Goal: Task Accomplishment & Management: Manage account settings

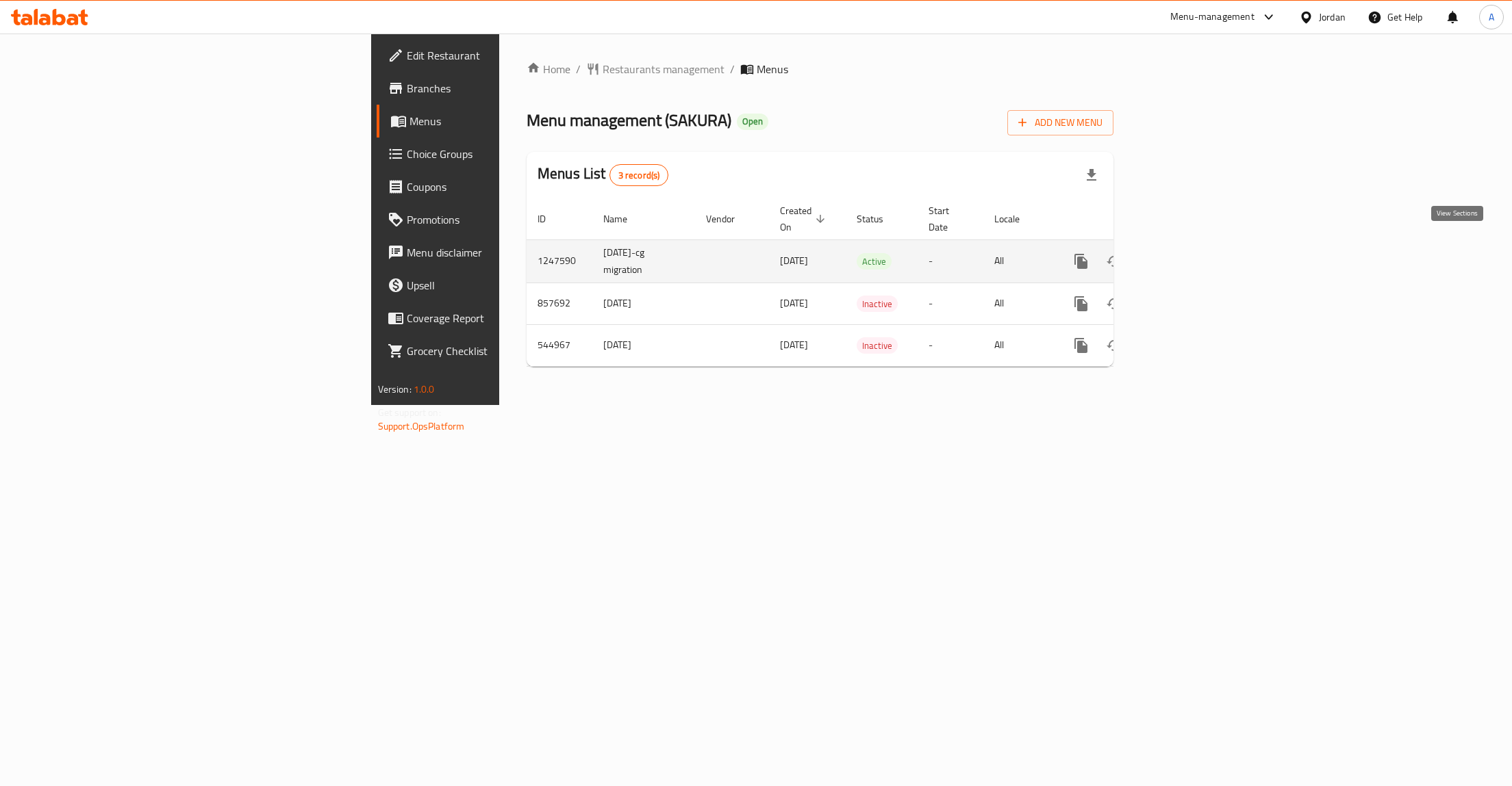
click at [1188, 253] on icon "enhanced table" at bounding box center [1180, 261] width 16 height 16
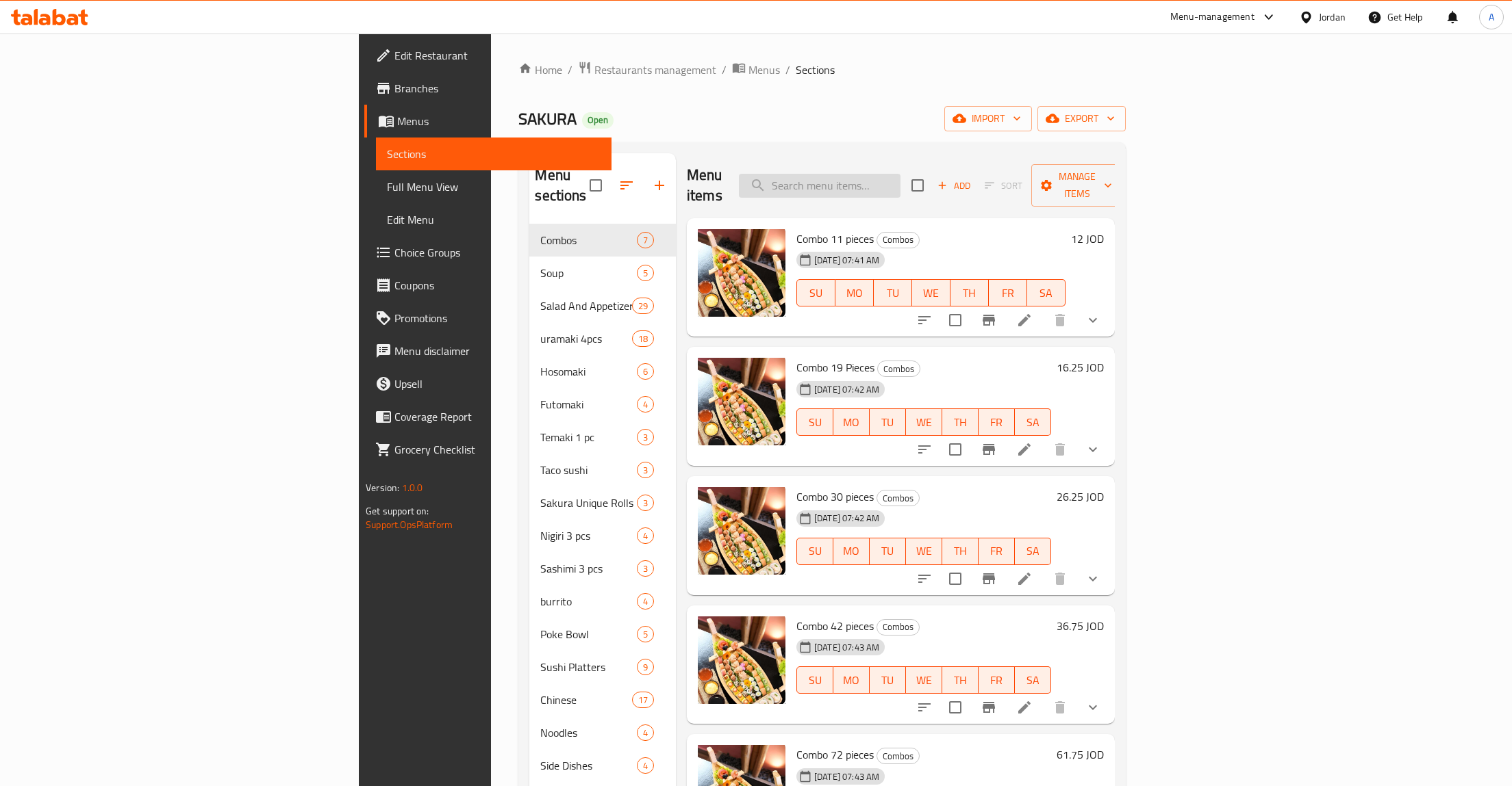
click at [900, 185] on input "search" at bounding box center [819, 185] width 162 height 24
type input "ؤاهمه"
type input "h"
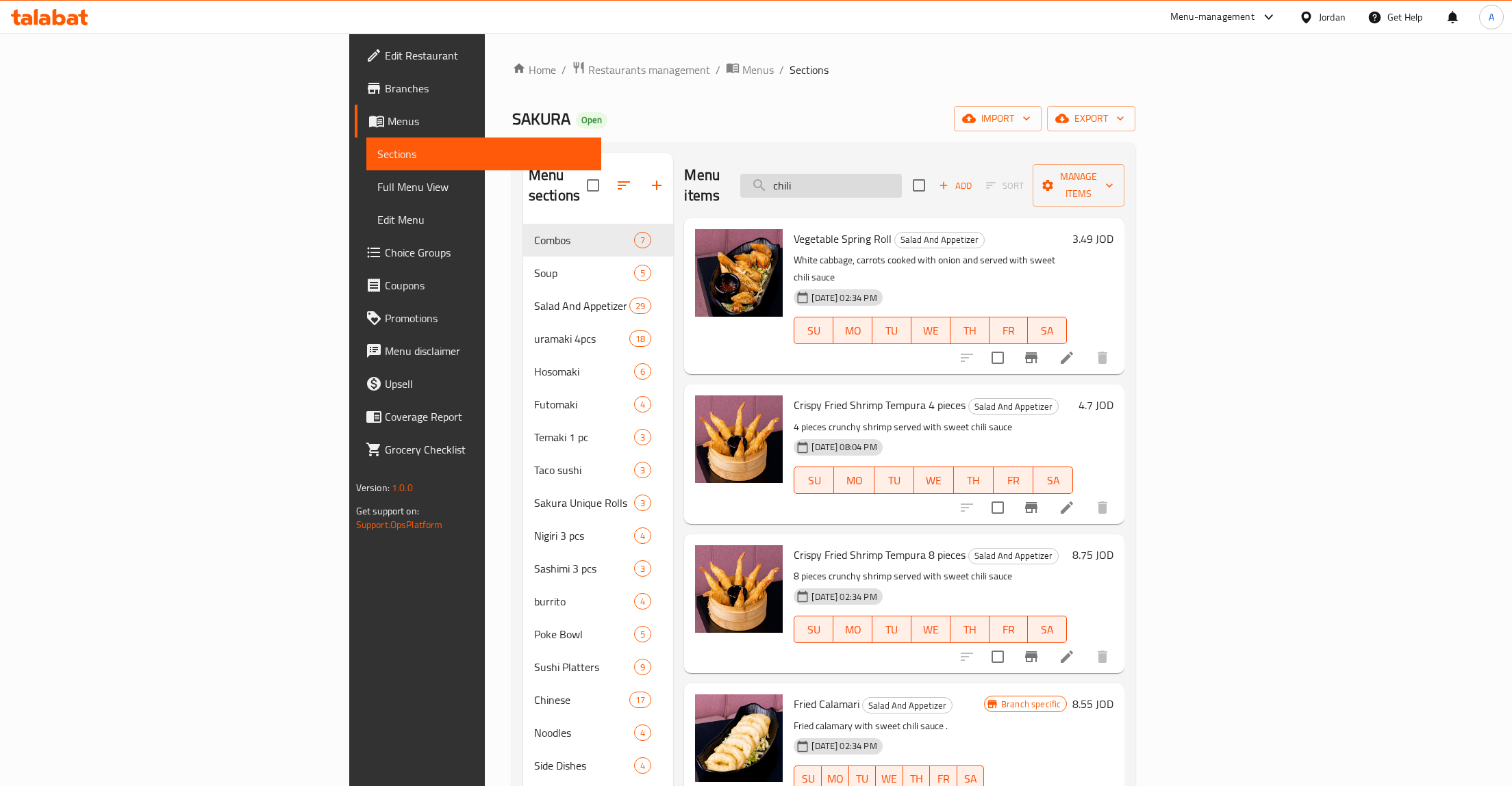
click at [902, 174] on input "chili" at bounding box center [821, 185] width 162 height 24
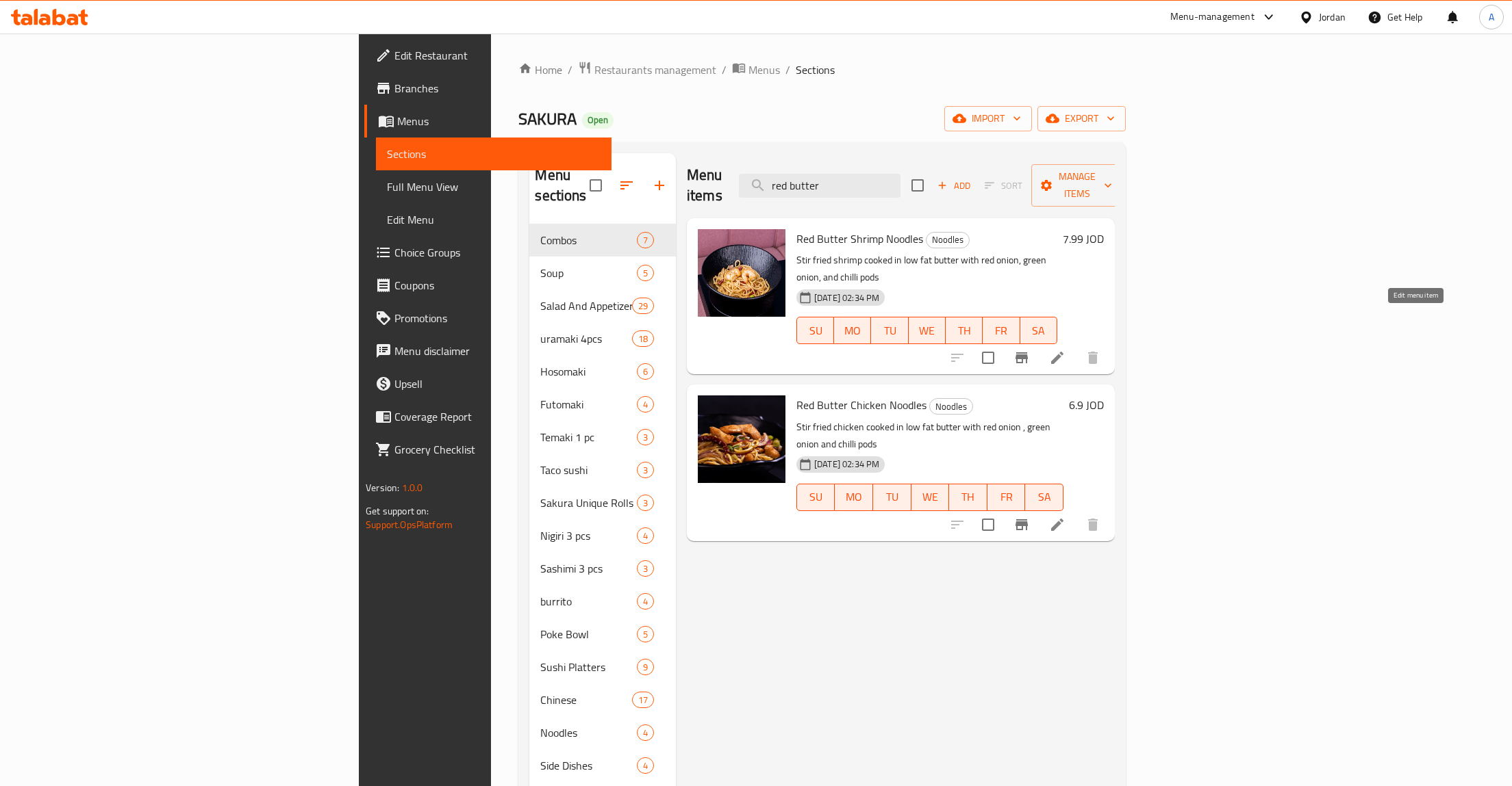
type input "red butter"
click at [1065, 350] on icon at bounding box center [1057, 358] width 16 height 16
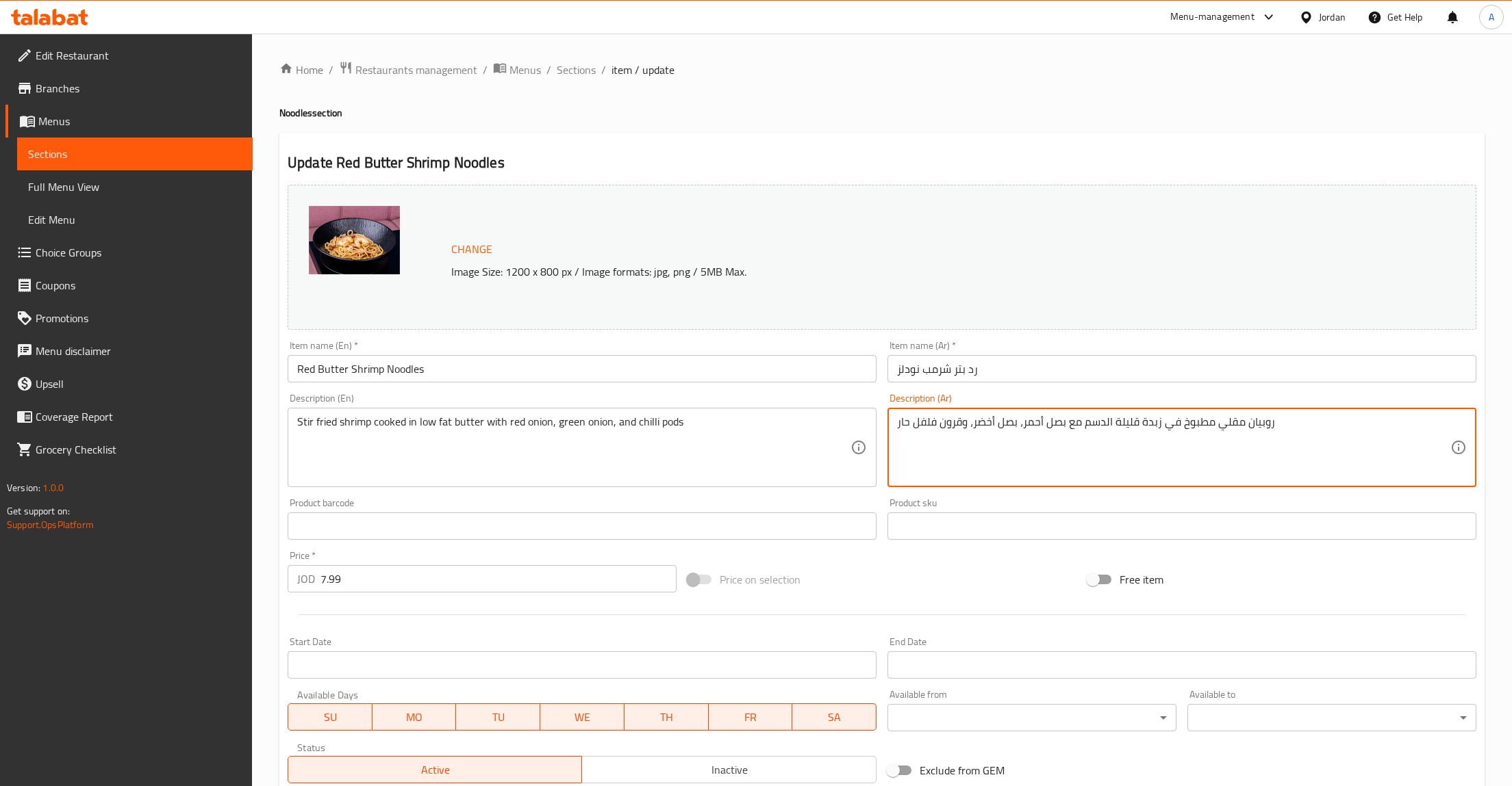
drag, startPoint x: 1020, startPoint y: 427, endPoint x: 899, endPoint y: 432, distance: 121.1
click at [898, 431] on textarea "روبيان مقلي مطبوخ في زبدة قليلة الدسم مع بصل أحمر، بصل أخضر، وقرون فلفل حار" at bounding box center [1173, 447] width 553 height 65
click at [923, 446] on textarea "روبيان مقلي مطبوخ في زبدة قليلة الدسم مع بصل أحمر، بصل أخضر، وقرون فلفل حار" at bounding box center [1173, 447] width 553 height 65
click at [915, 430] on textarea "روبيان مقلي مطبوخ في زبدة قليلة الدسم مع بصل أحمر، بصل أخضر، وقرون فلفل حار" at bounding box center [1173, 447] width 553 height 65
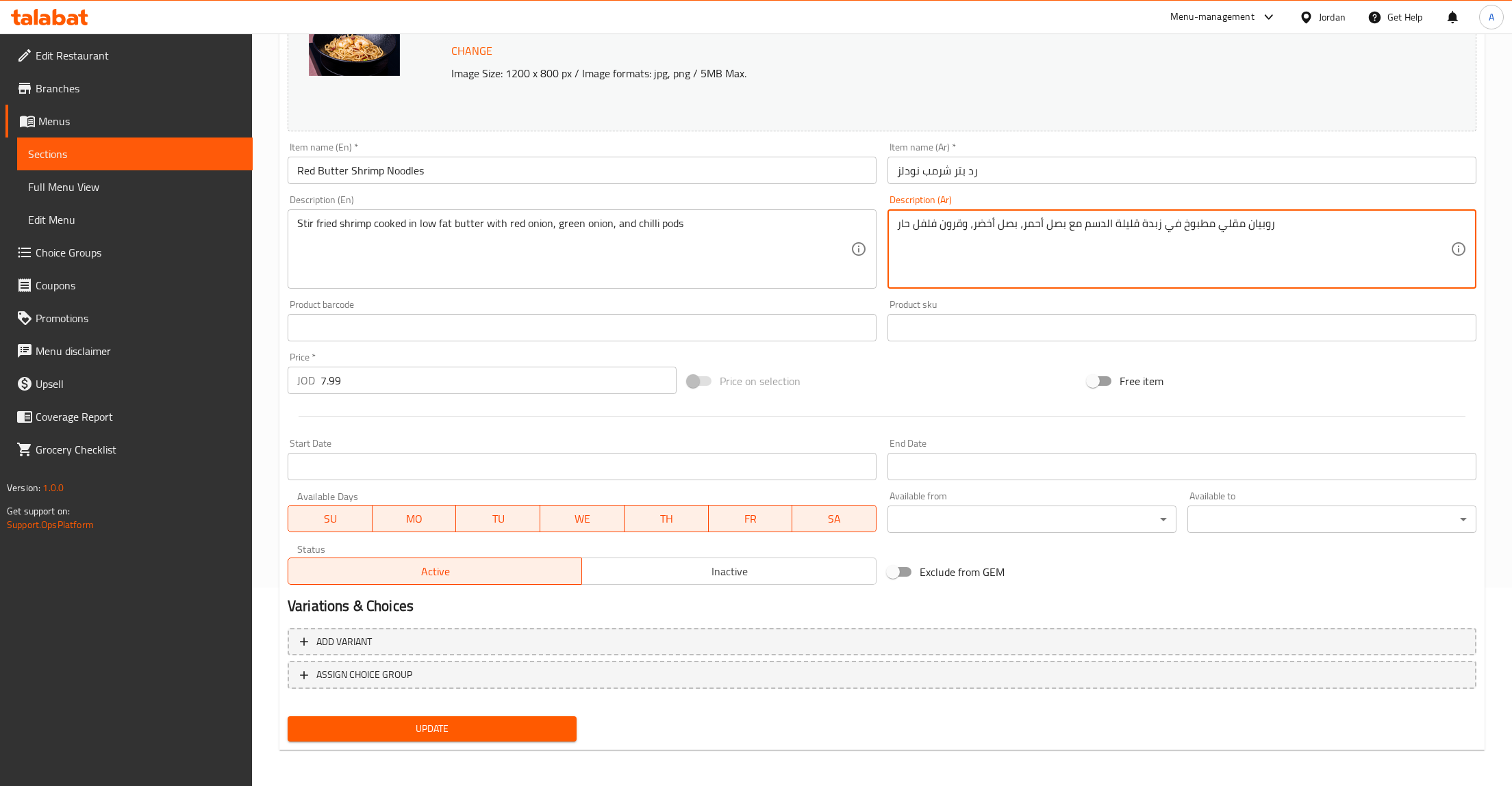
click at [98, 142] on link "Sections" at bounding box center [135, 153] width 236 height 32
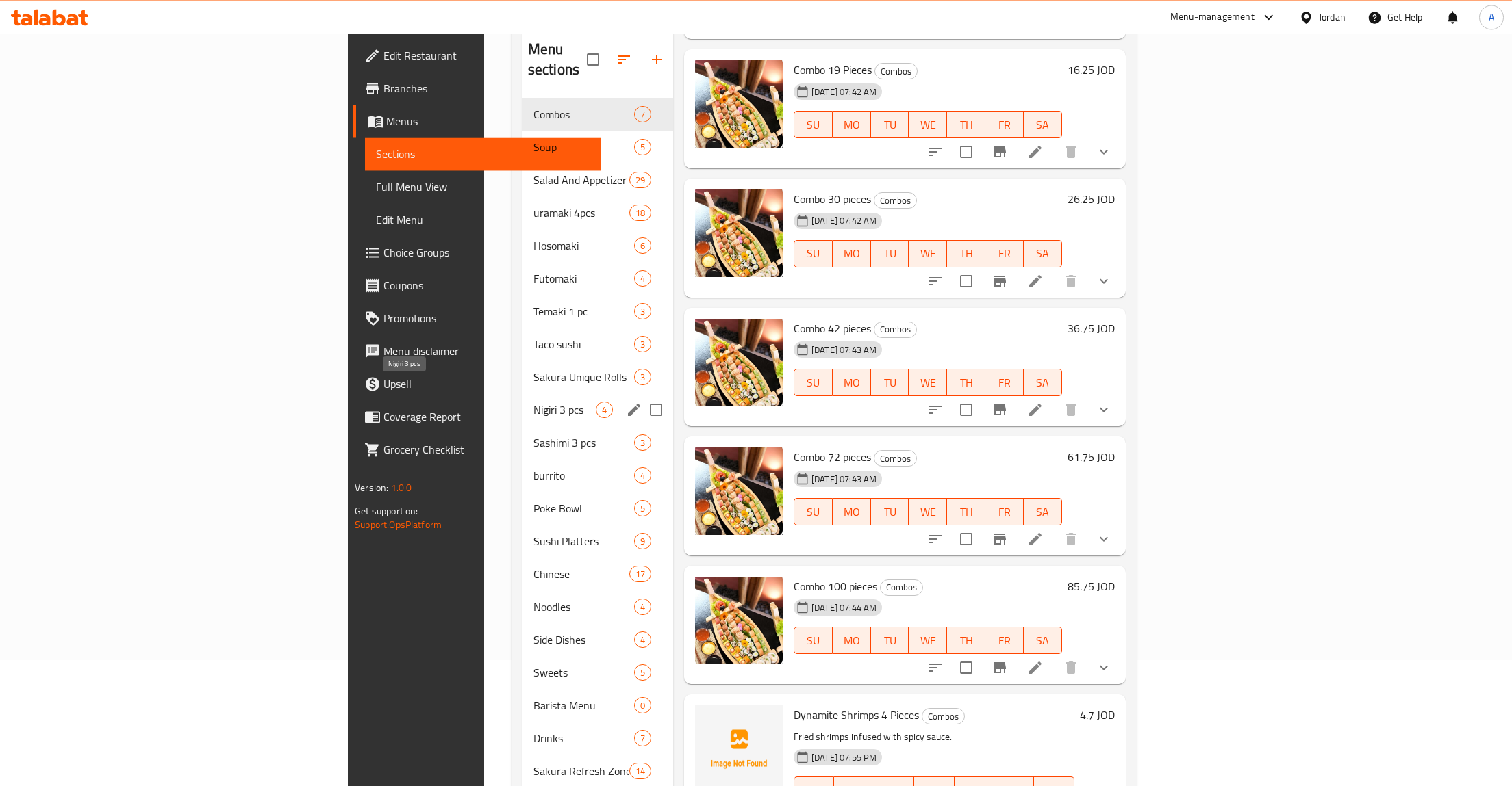
scroll to position [141, 0]
